Goal: Navigation & Orientation: Find specific page/section

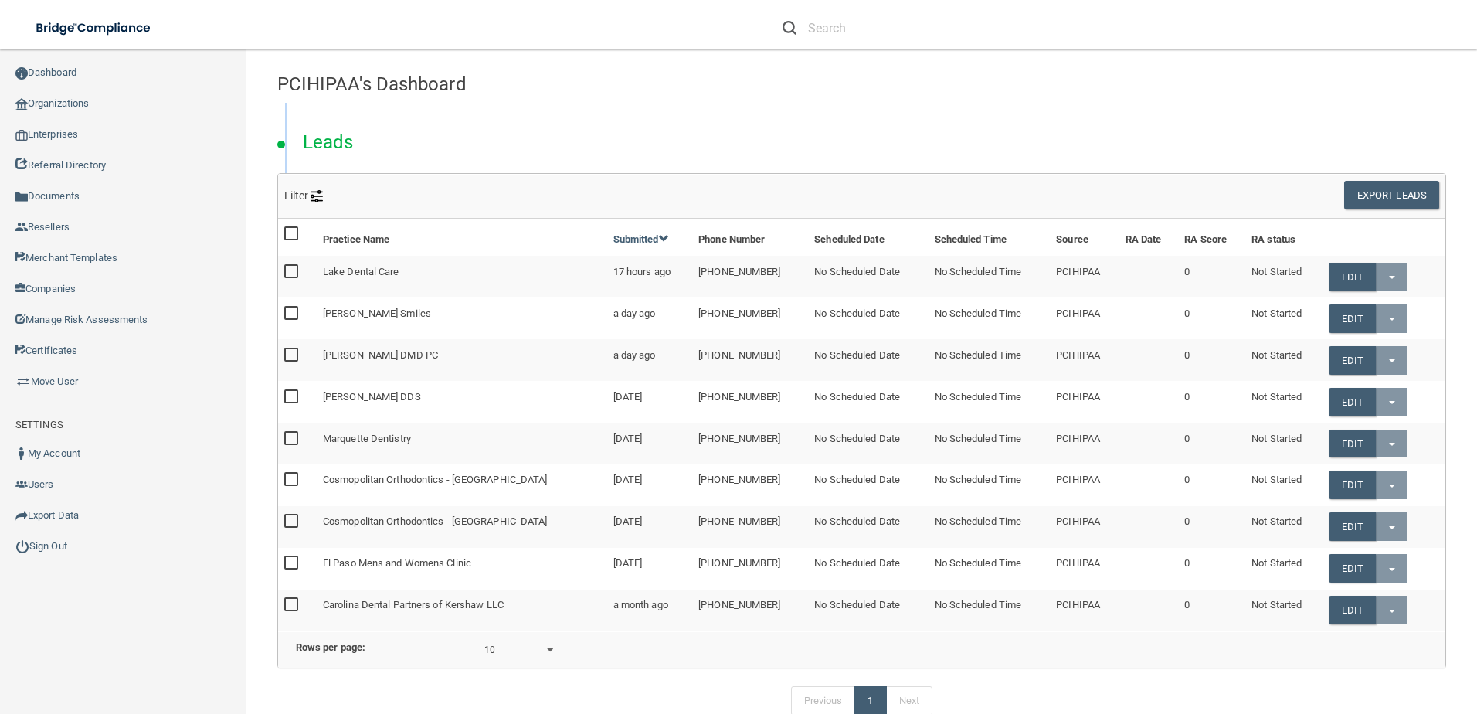
drag, startPoint x: 303, startPoint y: 103, endPoint x: 952, endPoint y: 77, distance: 650.0
click at [944, 78] on div "PCIHIPAA's Dashboard Leads Filter Source Available Sources 2018 2020compliancec…" at bounding box center [861, 724] width 1168 height 1319
click at [979, 76] on h4 "PCIHIPAA's Dashboard" at bounding box center [861, 84] width 1168 height 20
click at [416, 116] on div "Leads" at bounding box center [862, 138] width 1192 height 70
drag, startPoint x: 303, startPoint y: 112, endPoint x: 1356, endPoint y: 176, distance: 1055.3
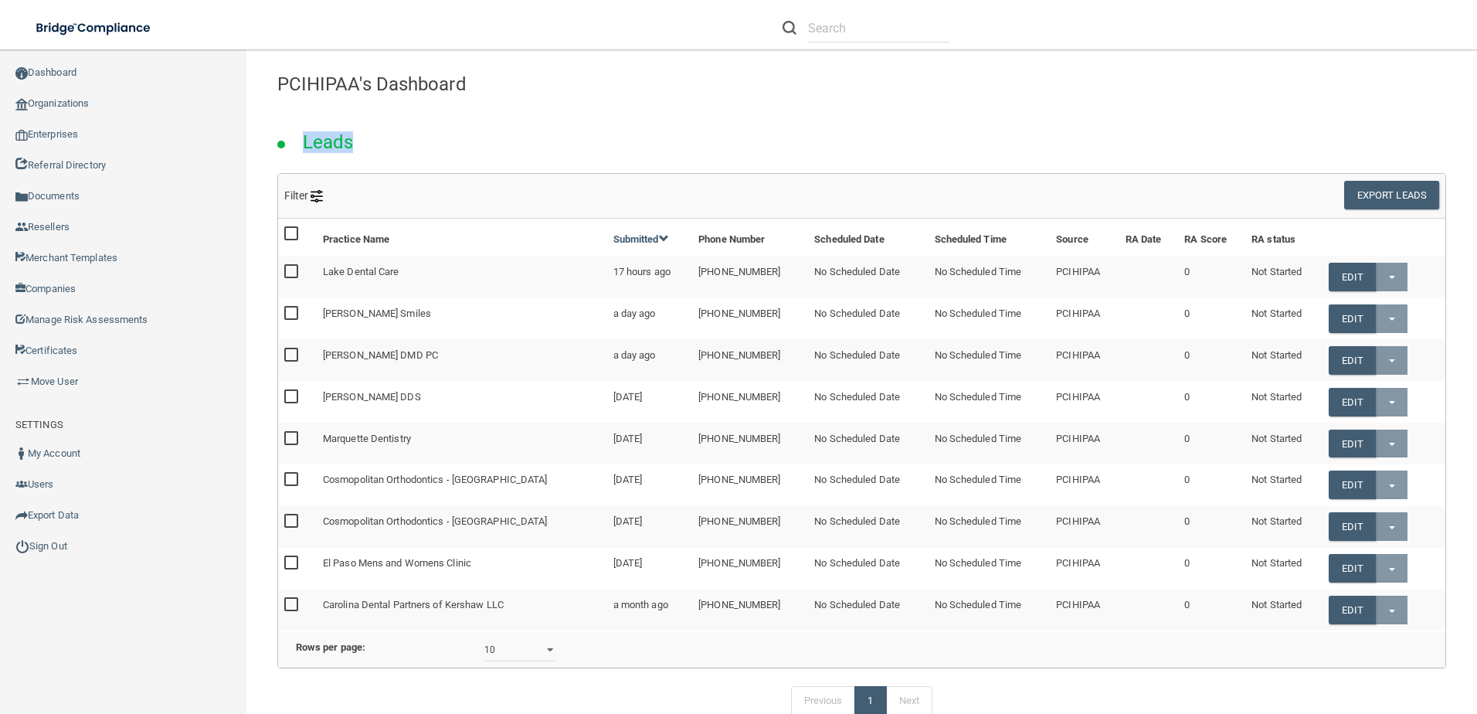
click at [1356, 176] on div "PCIHIPAA's Dashboard Leads Filter Source Available Sources 2018 2020compliancec…" at bounding box center [861, 724] width 1168 height 1319
drag, startPoint x: 377, startPoint y: 93, endPoint x: 357, endPoint y: 96, distance: 20.2
click at [376, 93] on h4 "PCIHIPAA's Dashboard" at bounding box center [861, 84] width 1168 height 20
click at [278, 78] on h4 "PCIHIPAA's Dashboard" at bounding box center [861, 84] width 1168 height 20
drag, startPoint x: 276, startPoint y: 83, endPoint x: 660, endPoint y: 88, distance: 384.6
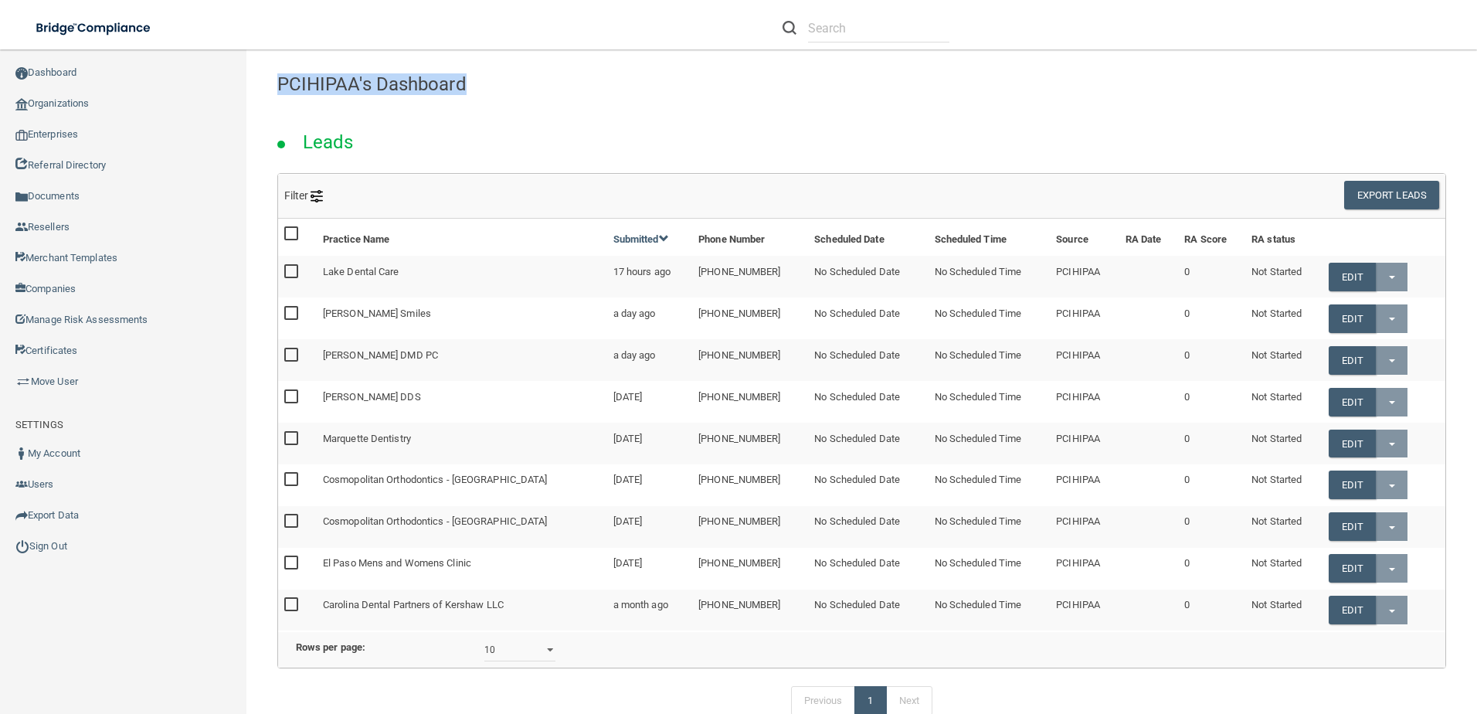
click at [660, 88] on div "PCIHIPAA's Dashboard" at bounding box center [862, 84] width 1192 height 38
drag, startPoint x: 660, startPoint y: 88, endPoint x: 516, endPoint y: 86, distance: 144.4
click at [517, 86] on h4 "PCIHIPAA's Dashboard" at bounding box center [861, 84] width 1168 height 20
drag, startPoint x: 509, startPoint y: 89, endPoint x: 513, endPoint y: 81, distance: 8.6
click at [534, 80] on h4 "PCIHIPAA's Dashboard" at bounding box center [861, 84] width 1168 height 20
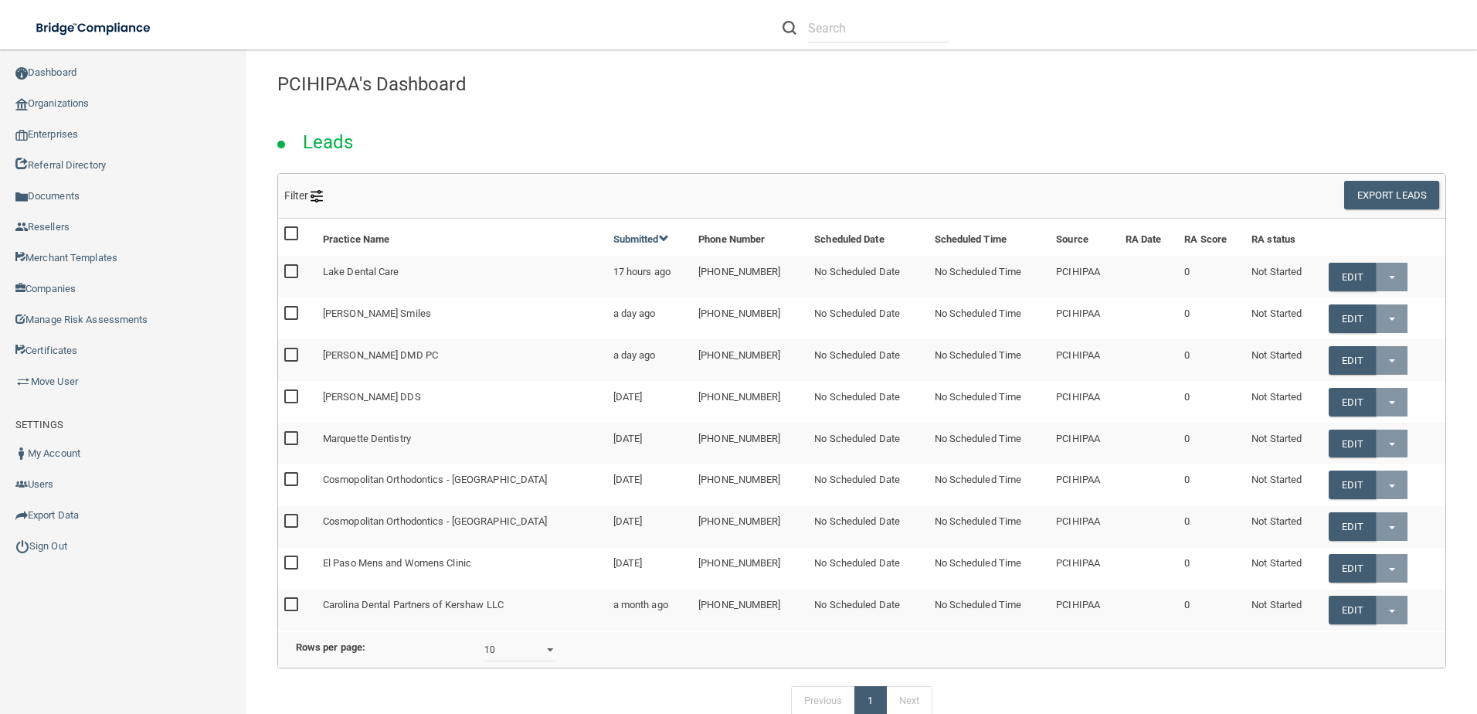
click at [488, 91] on h4 "PCIHIPAA's Dashboard" at bounding box center [861, 84] width 1168 height 20
